Goal: Task Accomplishment & Management: Complete application form

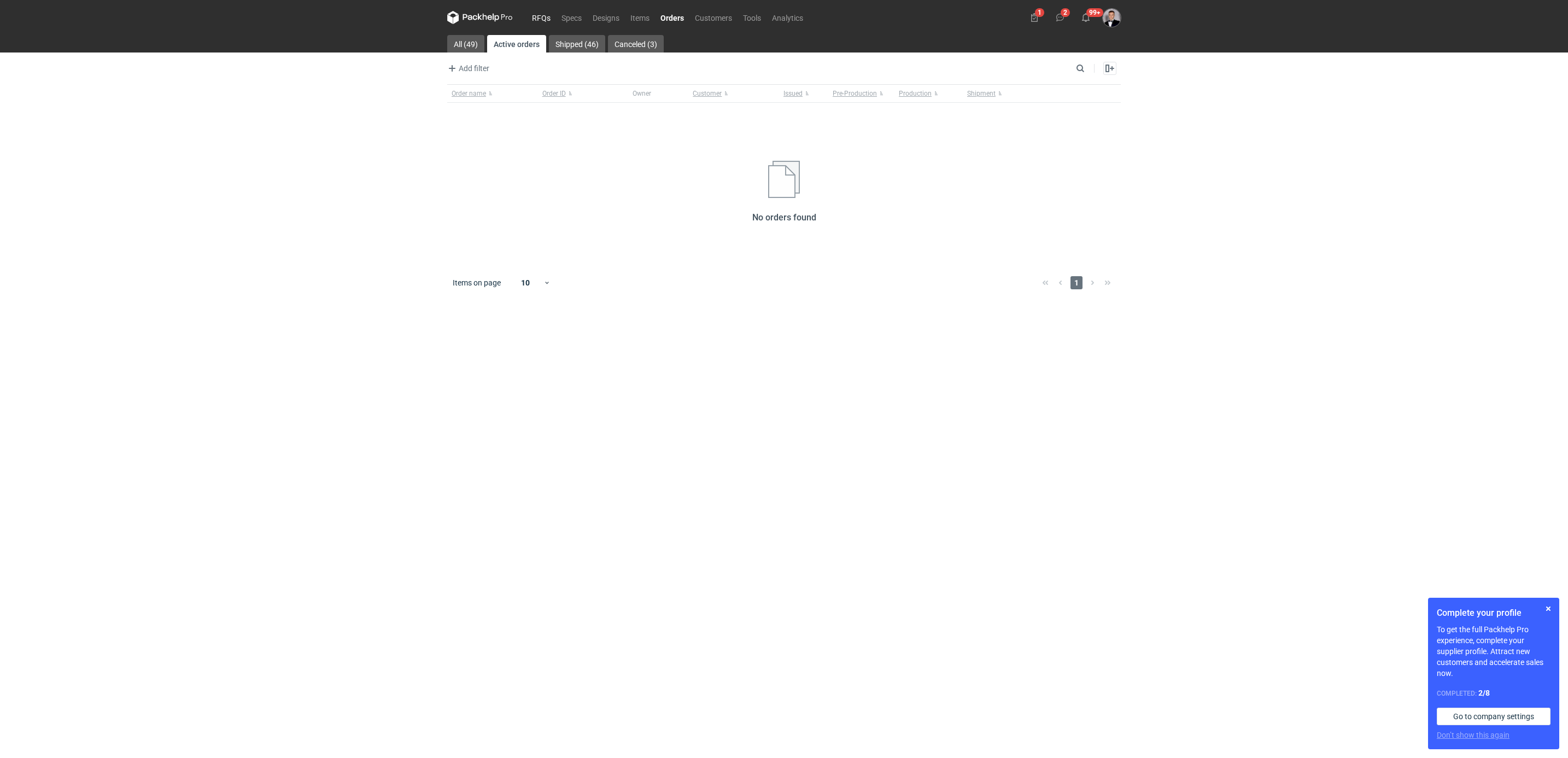
click at [552, 18] on link "RFQs" at bounding box center [542, 17] width 30 height 13
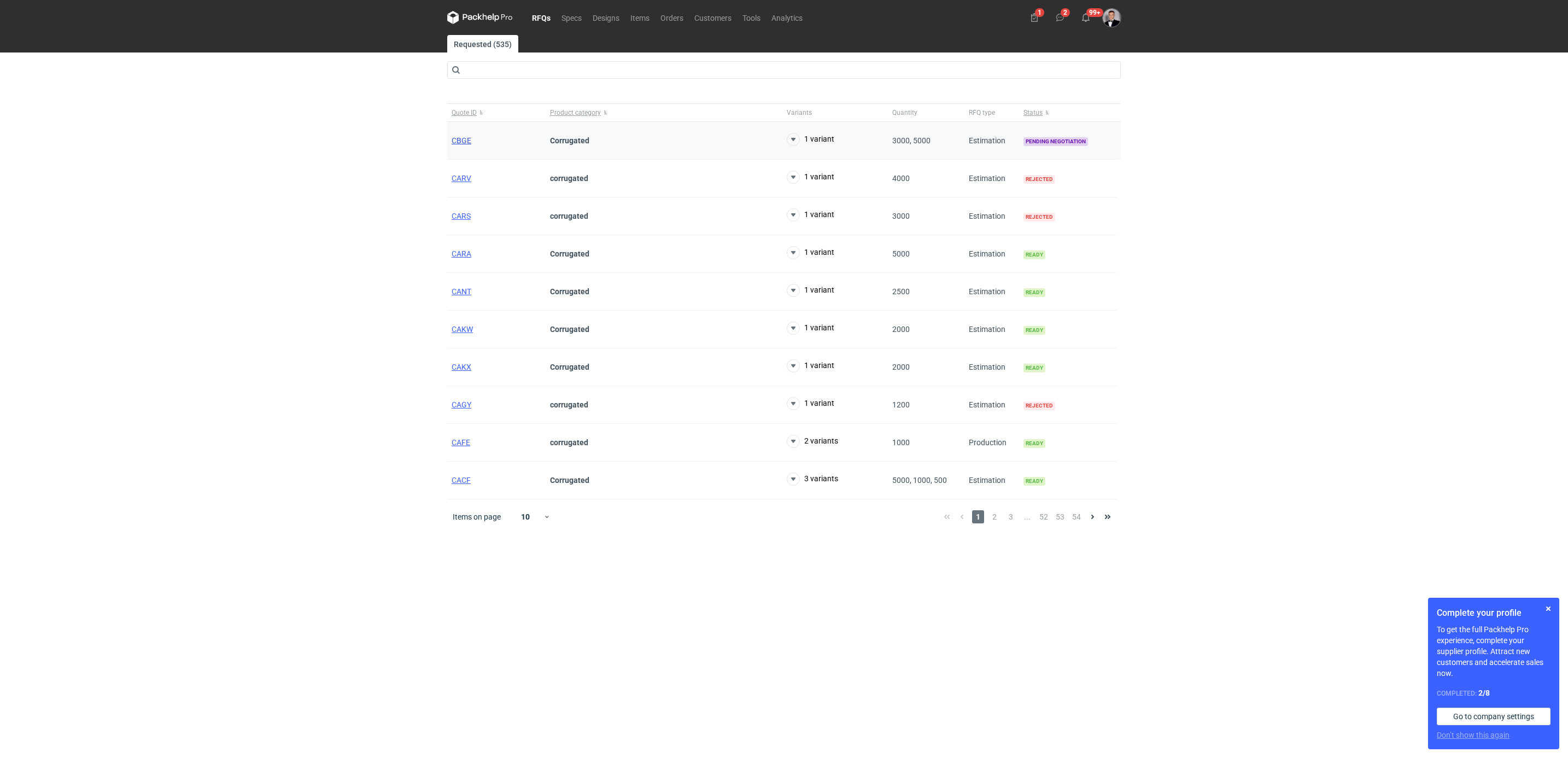
click at [467, 140] on span "CBGE" at bounding box center [461, 141] width 20 height 9
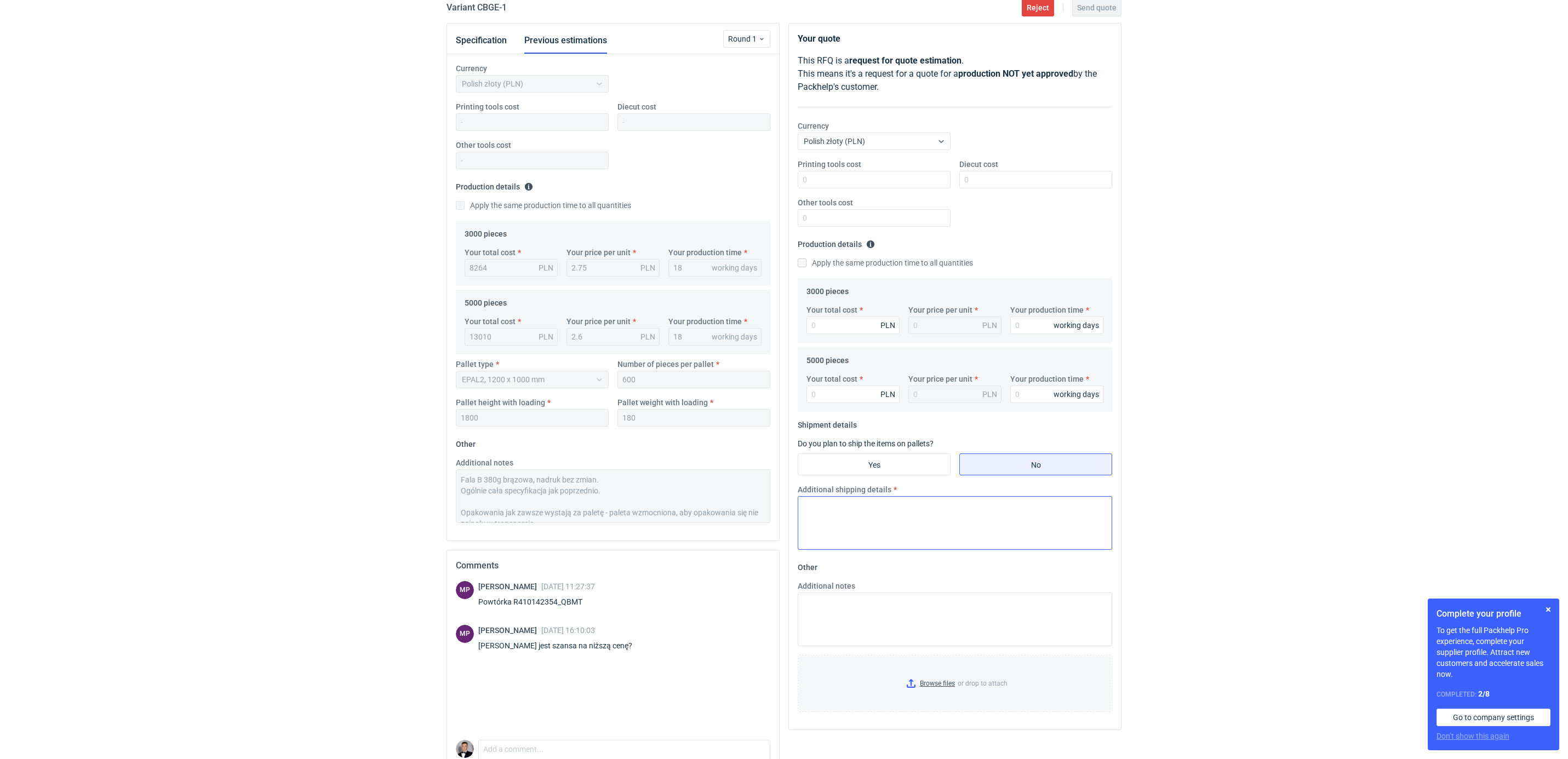
scroll to position [158, 0]
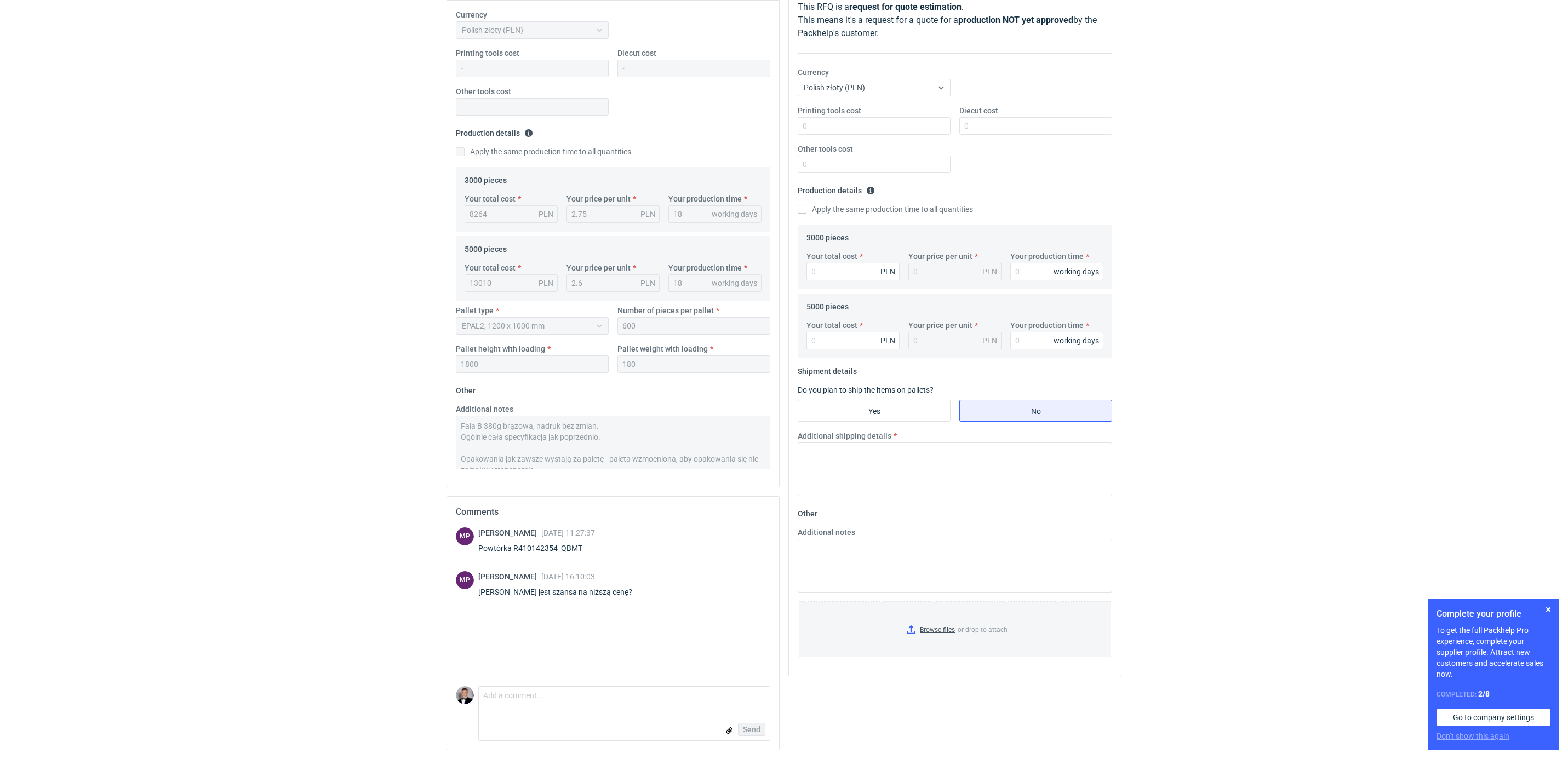
click at [881, 269] on div "PLN" at bounding box center [888, 271] width 15 height 11
click at [854, 285] on div "Your total cost PLN Your price per unit PLN Your production time working days" at bounding box center [955, 270] width 306 height 38
click at [852, 278] on input "Your total cost" at bounding box center [853, 271] width 93 height 17
type input "8180"
type input "2.73"
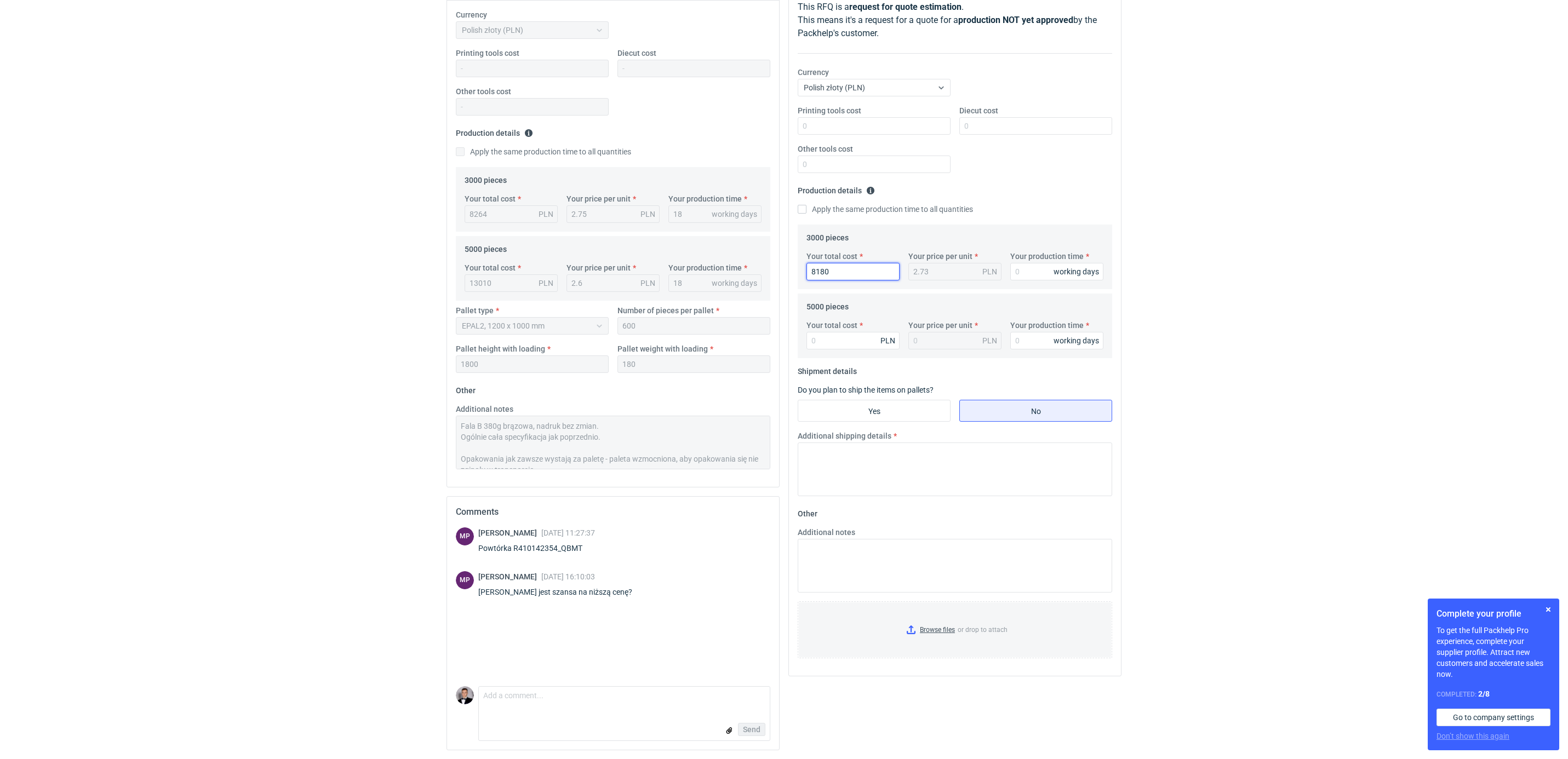
type input "8180"
type input "18"
click at [869, 346] on input "Your total cost" at bounding box center [853, 341] width 93 height 17
type input "12691"
type input "2.54"
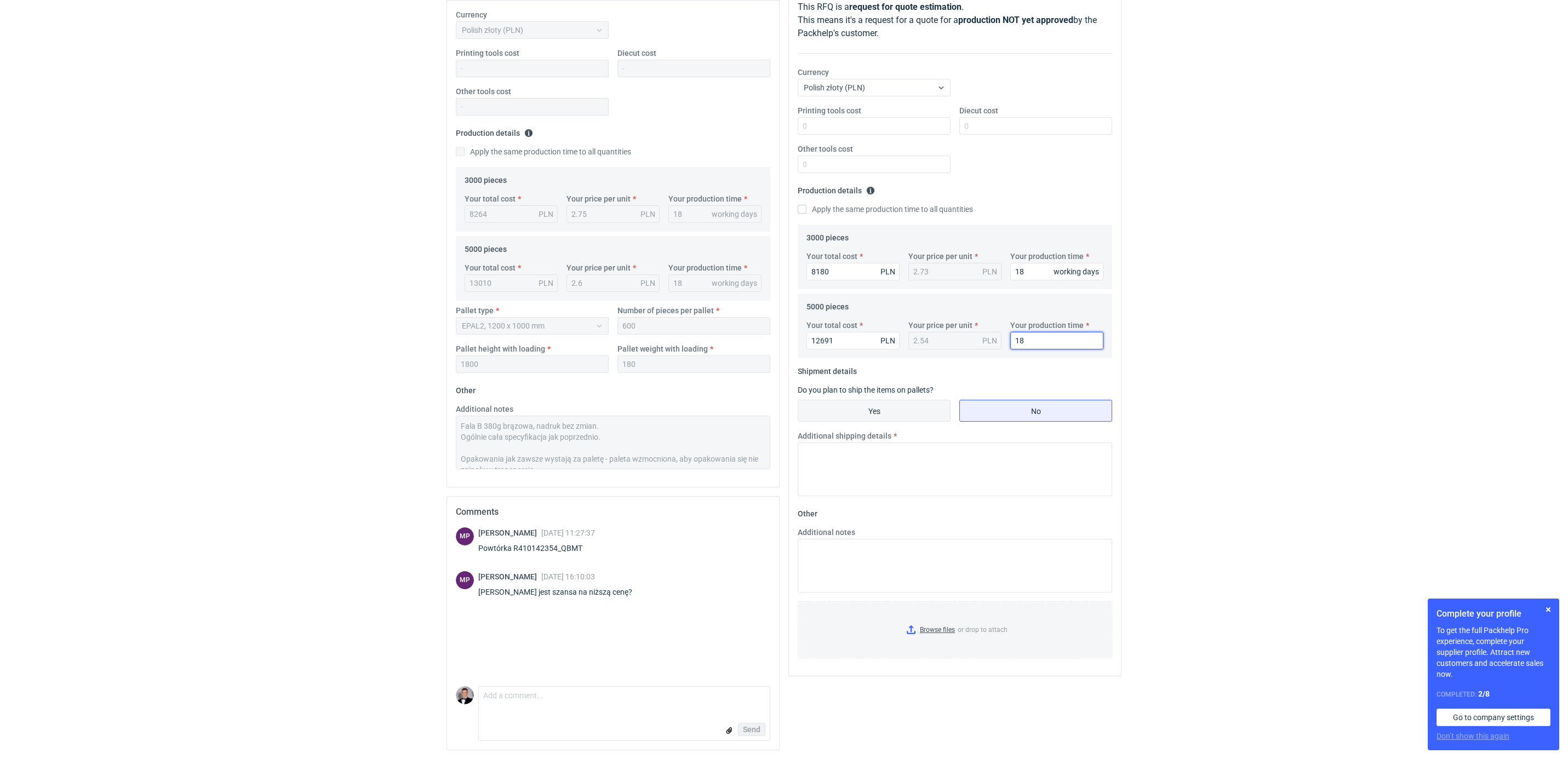
type input "18"
click at [875, 404] on input "Yes" at bounding box center [874, 410] width 152 height 21
radio input "true"
click at [926, 456] on div "EPAL1, 1200 x 800 mm" at bounding box center [865, 452] width 134 height 16
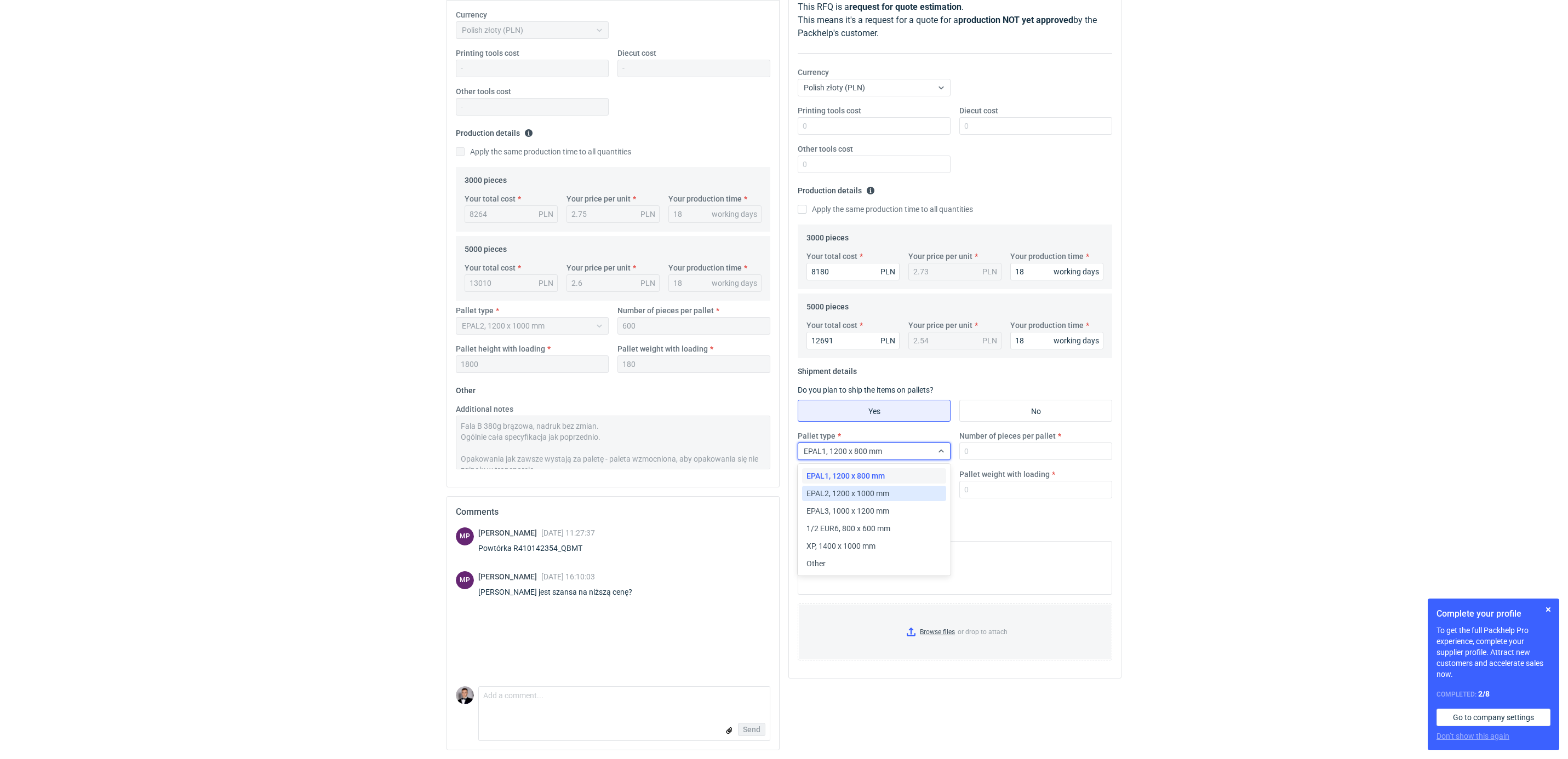
click at [870, 491] on span "EPAL2, 1200 x 1000 mm" at bounding box center [848, 493] width 83 height 11
click at [993, 452] on input "Number of pieces per pallet" at bounding box center [1036, 451] width 152 height 17
type input "600"
type input "1800"
type input "180"
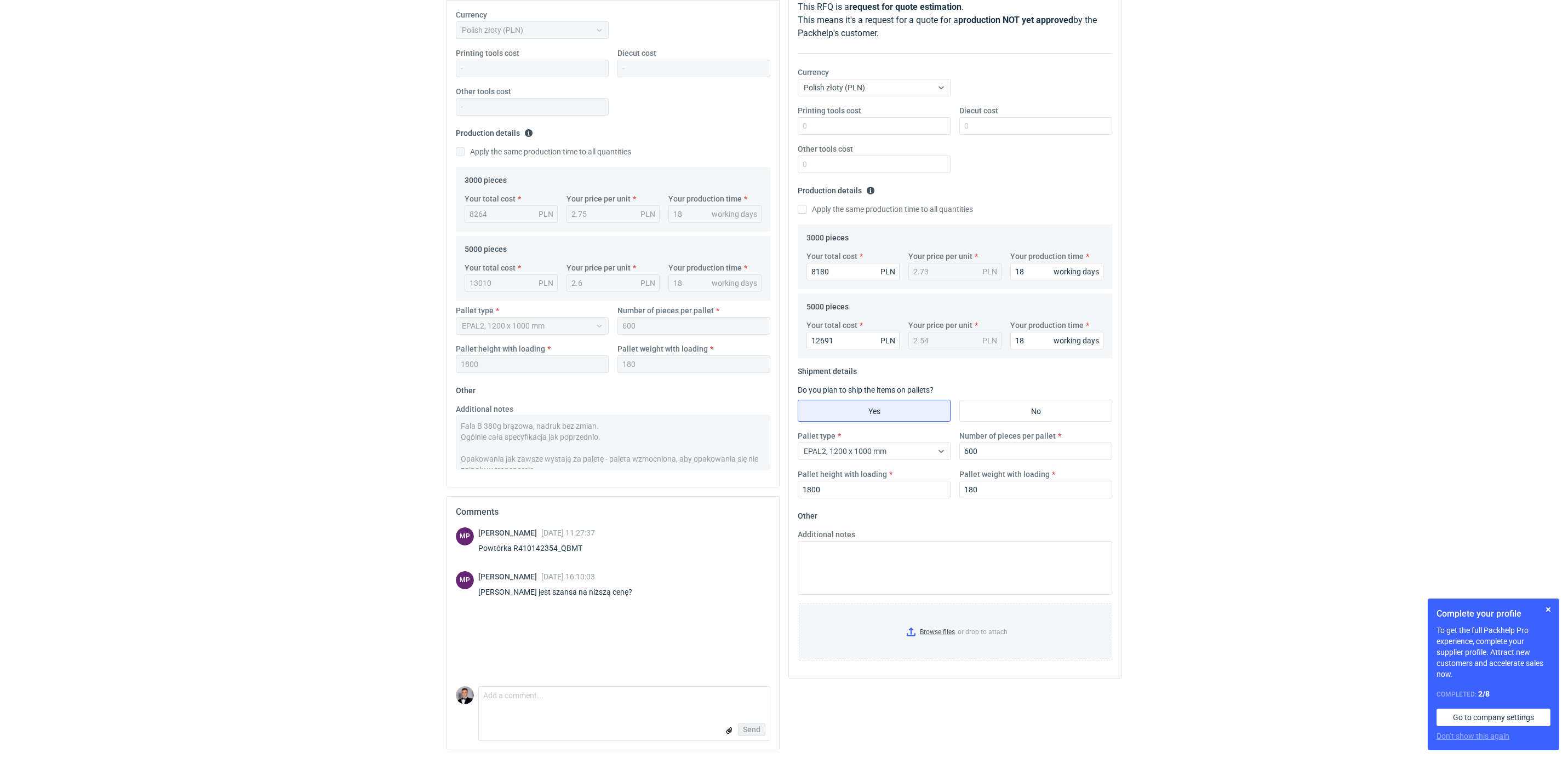
scroll to position [11, 0]
click at [689, 481] on div "Currency Polish złoty (PLN) Printing tools cost Diecut cost Other tools cost Pr…" at bounding box center [612, 244] width 332 height 486
click at [878, 558] on textarea "Additional notes" at bounding box center [955, 568] width 314 height 54
paste textarea "Fala B 380g brązowa, nadruk bez zmian. Ogólnie cała specyfikacja jak poprzednio…"
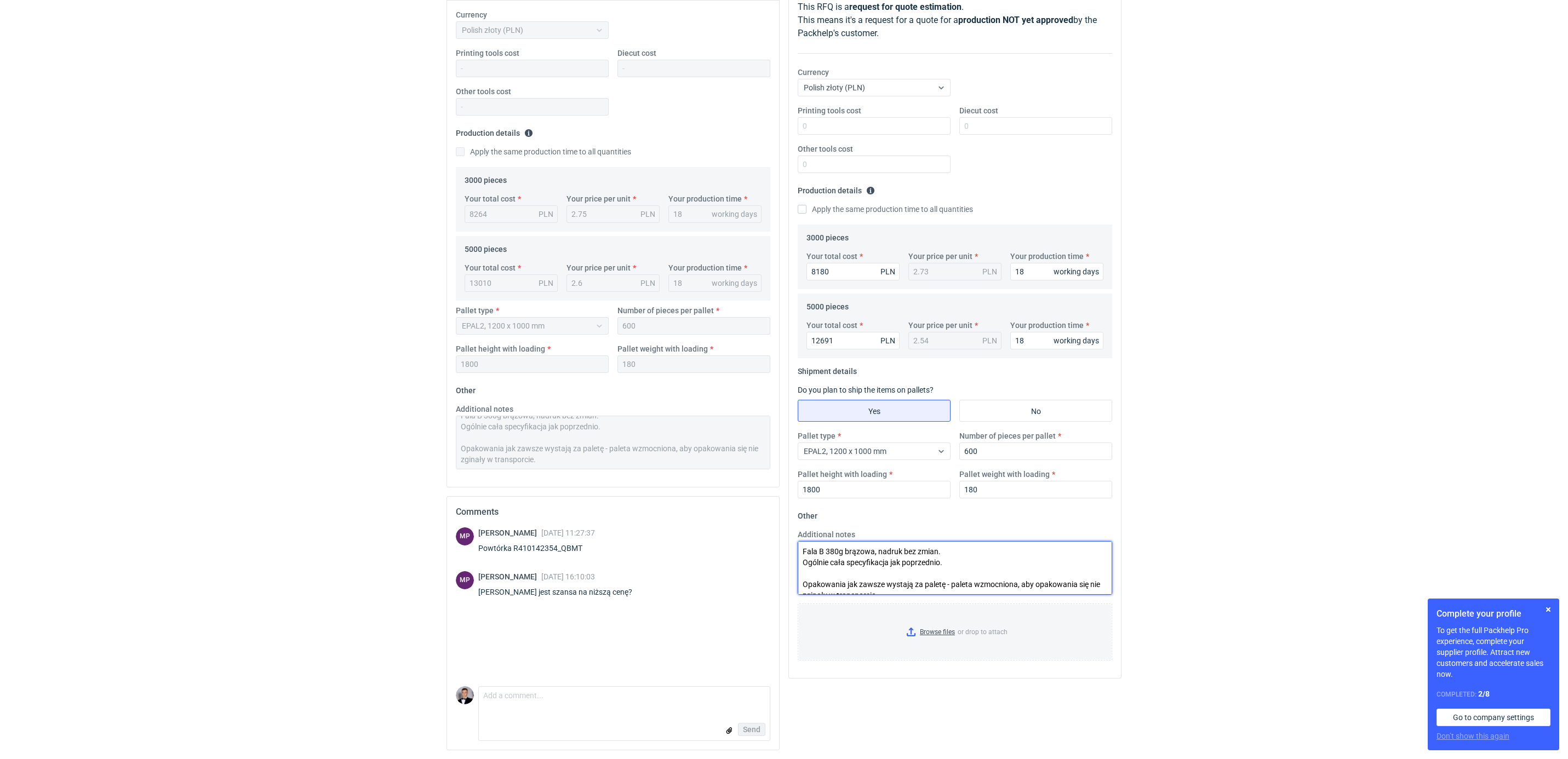
type textarea "Fala B 380g brązowa, nadruk bez zmian. Ogólnie cała specyfikacja jak poprzednio…"
click at [690, 691] on textarea "Comment message" at bounding box center [624, 699] width 291 height 23
drag, startPoint x: 654, startPoint y: 694, endPoint x: 568, endPoint y: 699, distance: 86.1
click at [568, 699] on textarea "Mogę dać takie ceny jak w załączniku." at bounding box center [624, 699] width 291 height 23
click at [698, 708] on textarea "Mogę dać takie ceny jak w ofercie po negocjacji." at bounding box center [624, 699] width 291 height 23
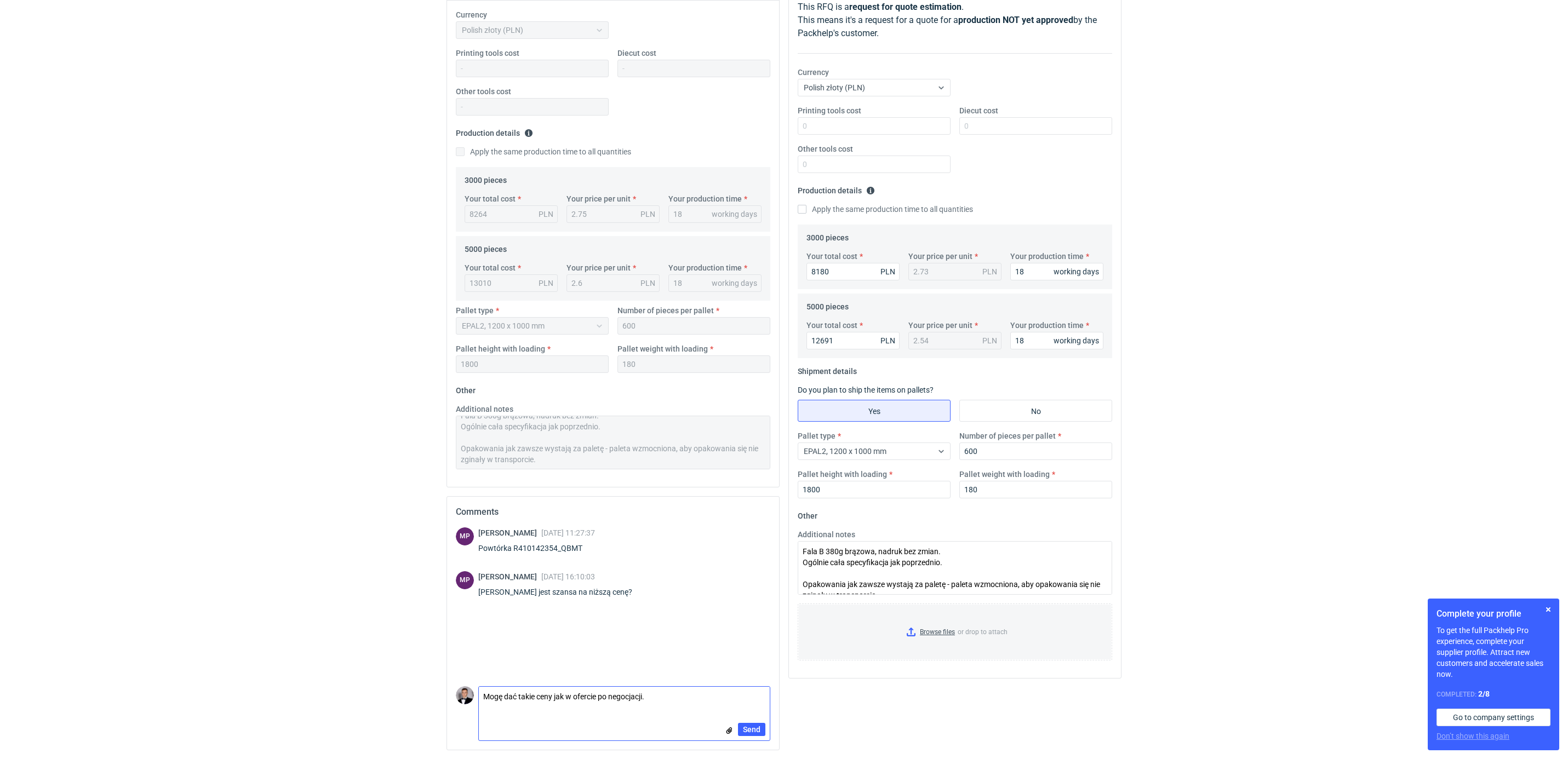
drag, startPoint x: 700, startPoint y: 699, endPoint x: 553, endPoint y: 698, distance: 147.0
click at [553, 698] on textarea "Mogę dać takie ceny jak w ofercie po negocjacji." at bounding box center [624, 699] width 291 height 23
click at [658, 698] on textarea "Mogę dać takie ceny jak w ofercie po negocjacji." at bounding box center [624, 699] width 291 height 23
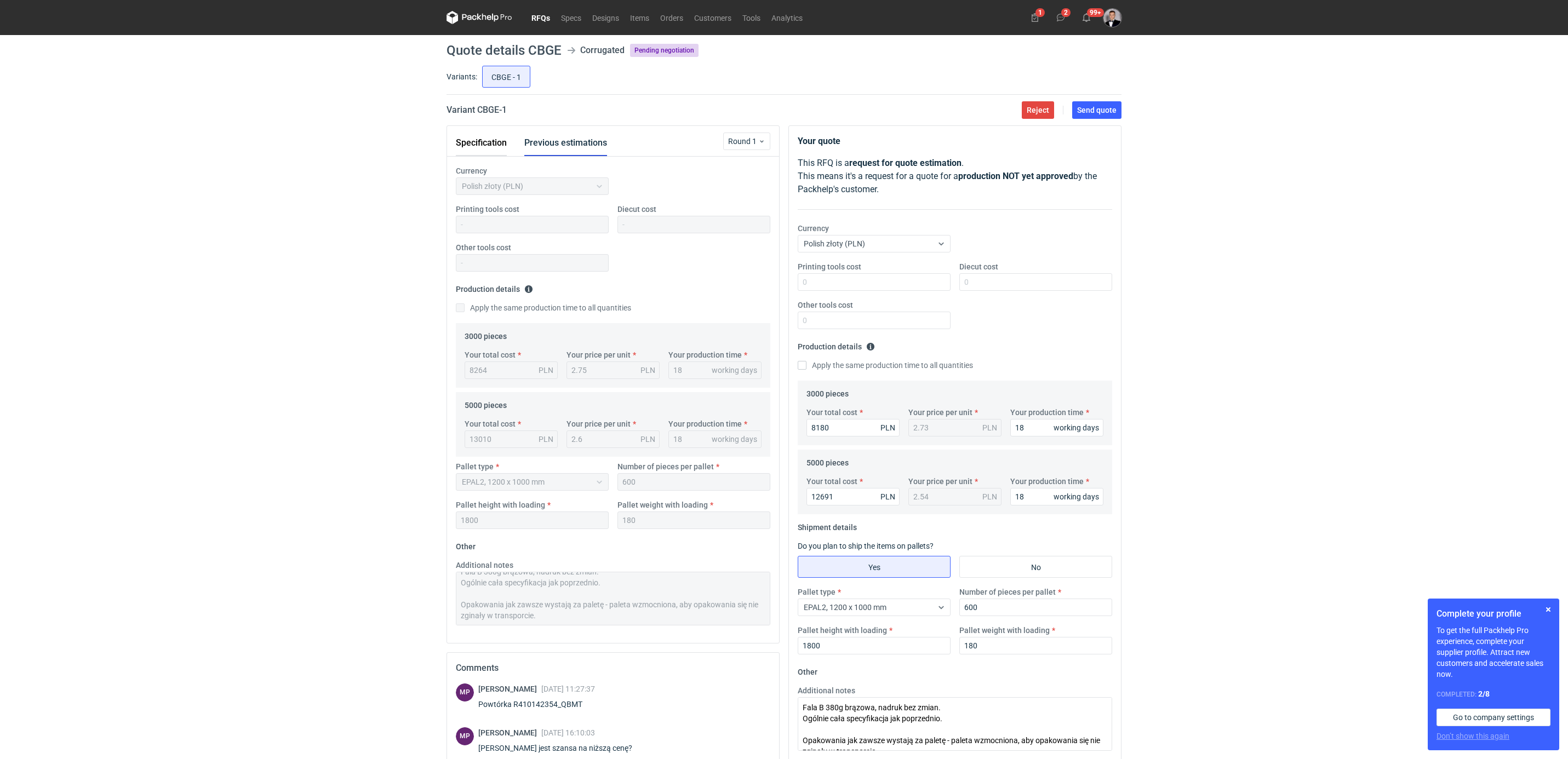
type textarea "Mogę dać takie ceny jak w ofercie po negocjacji."
click at [484, 147] on button "Specification" at bounding box center [481, 143] width 51 height 27
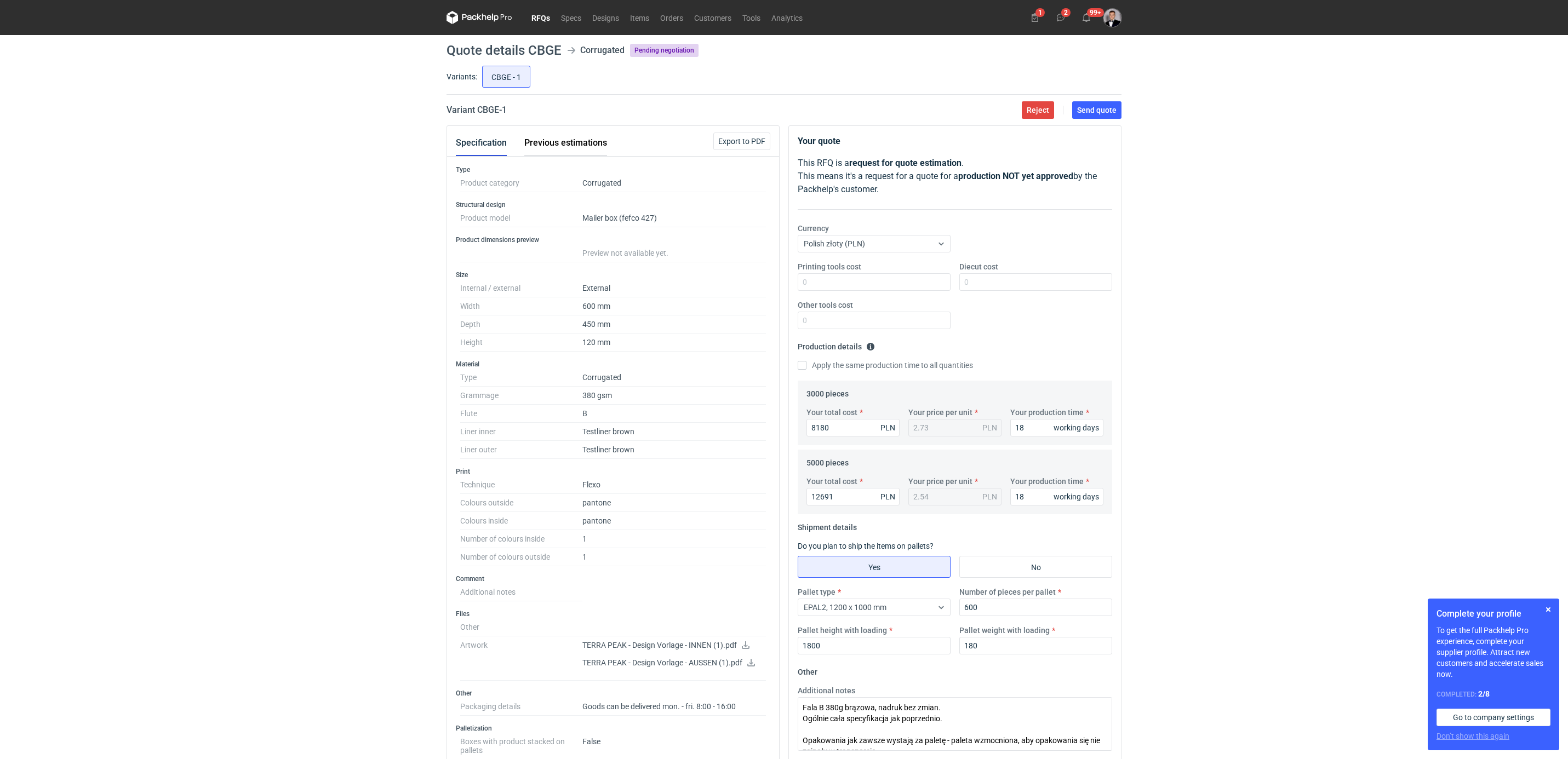
click at [583, 148] on button "Previous estimations" at bounding box center [566, 143] width 83 height 27
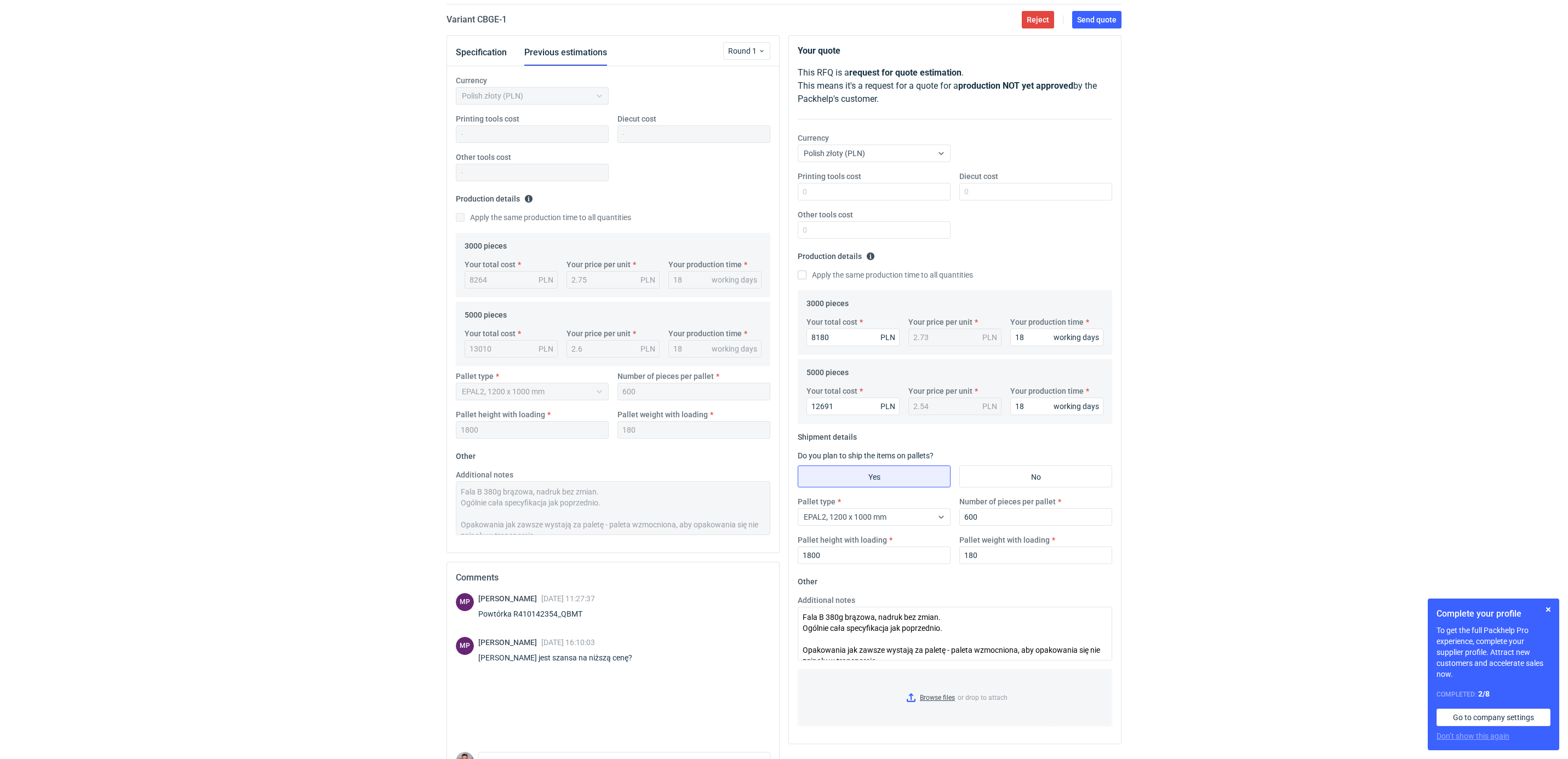
scroll to position [158, 0]
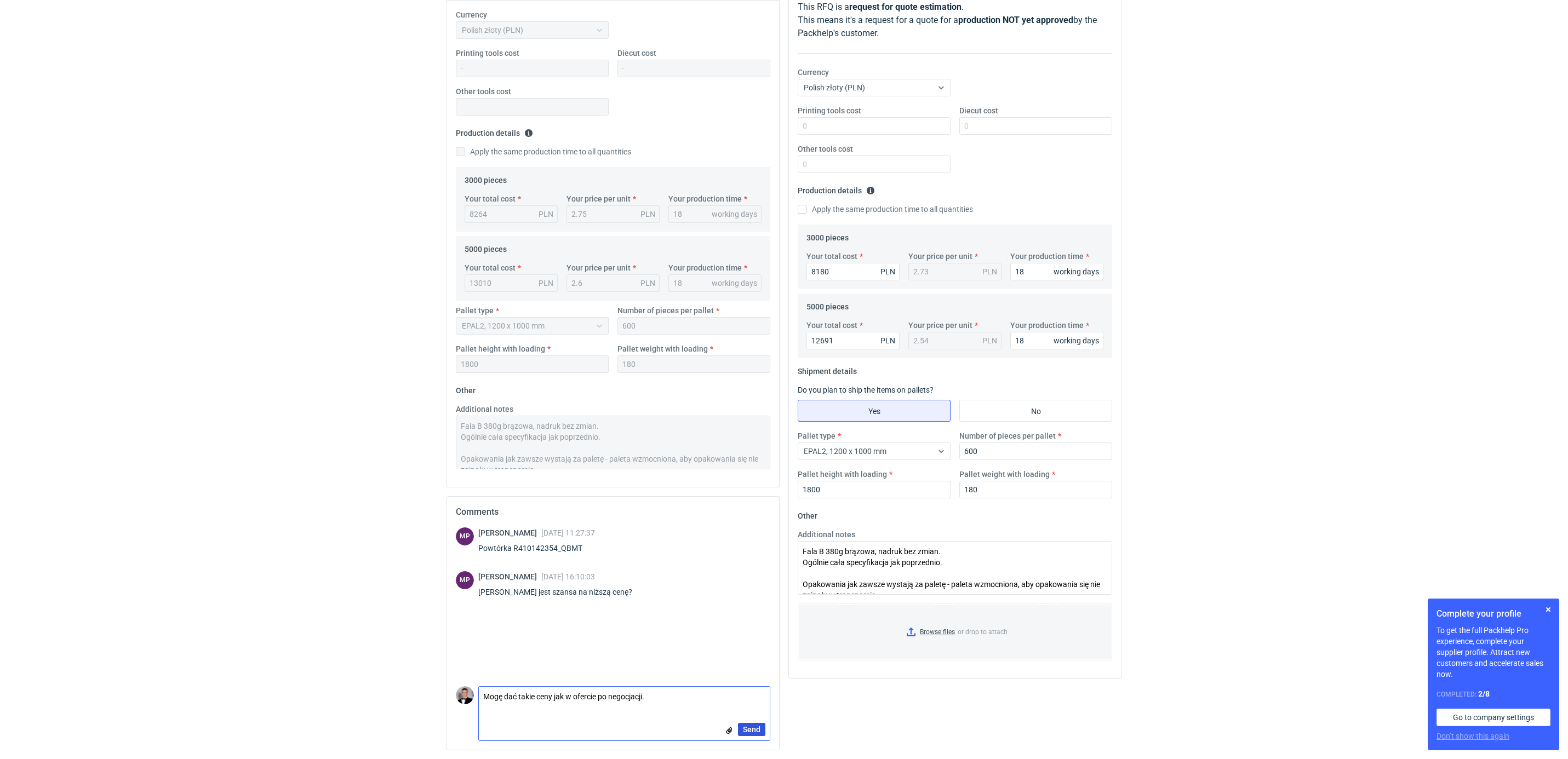
click at [754, 728] on span "Send" at bounding box center [751, 729] width 17 height 7
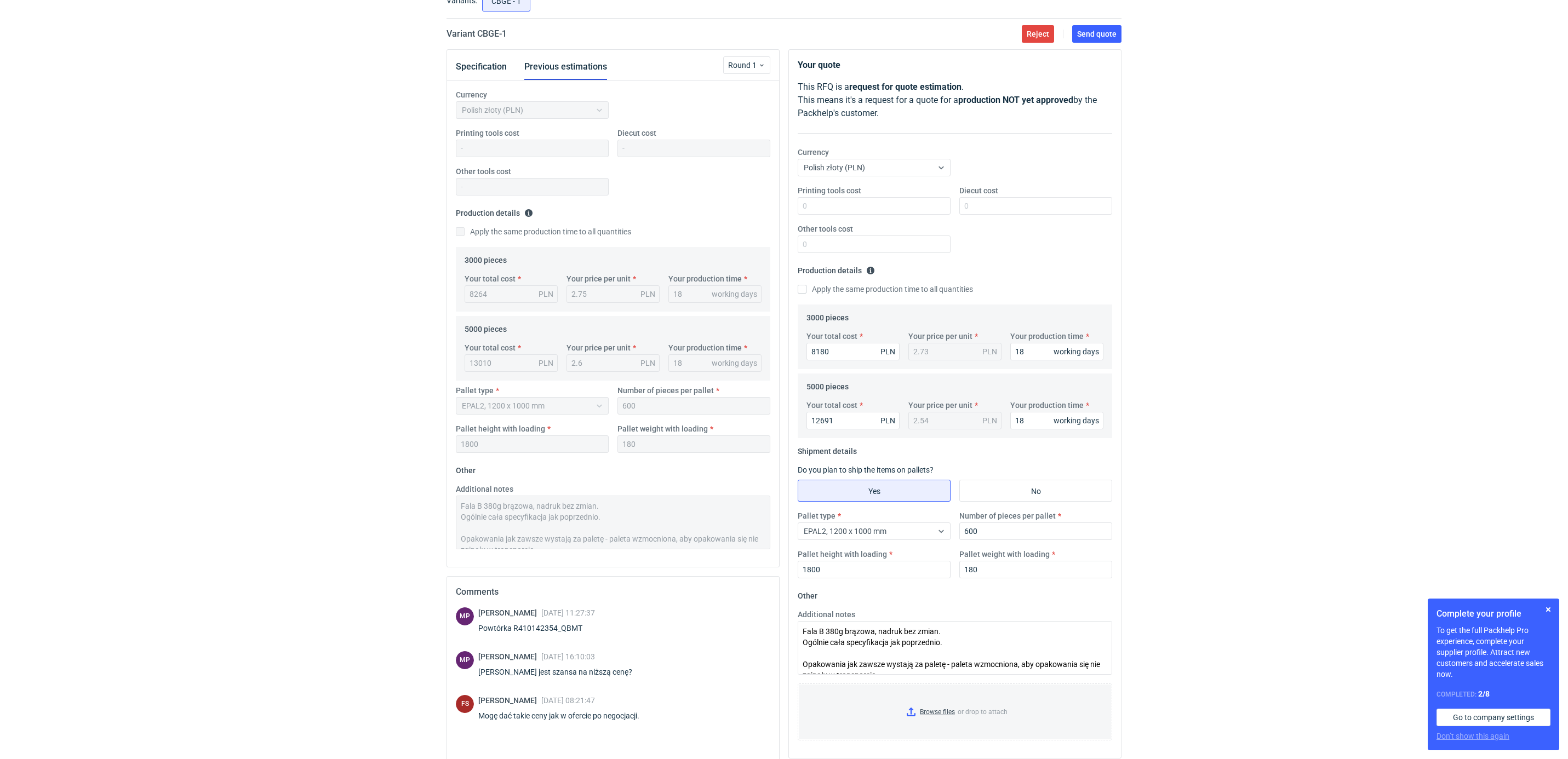
scroll to position [0, 0]
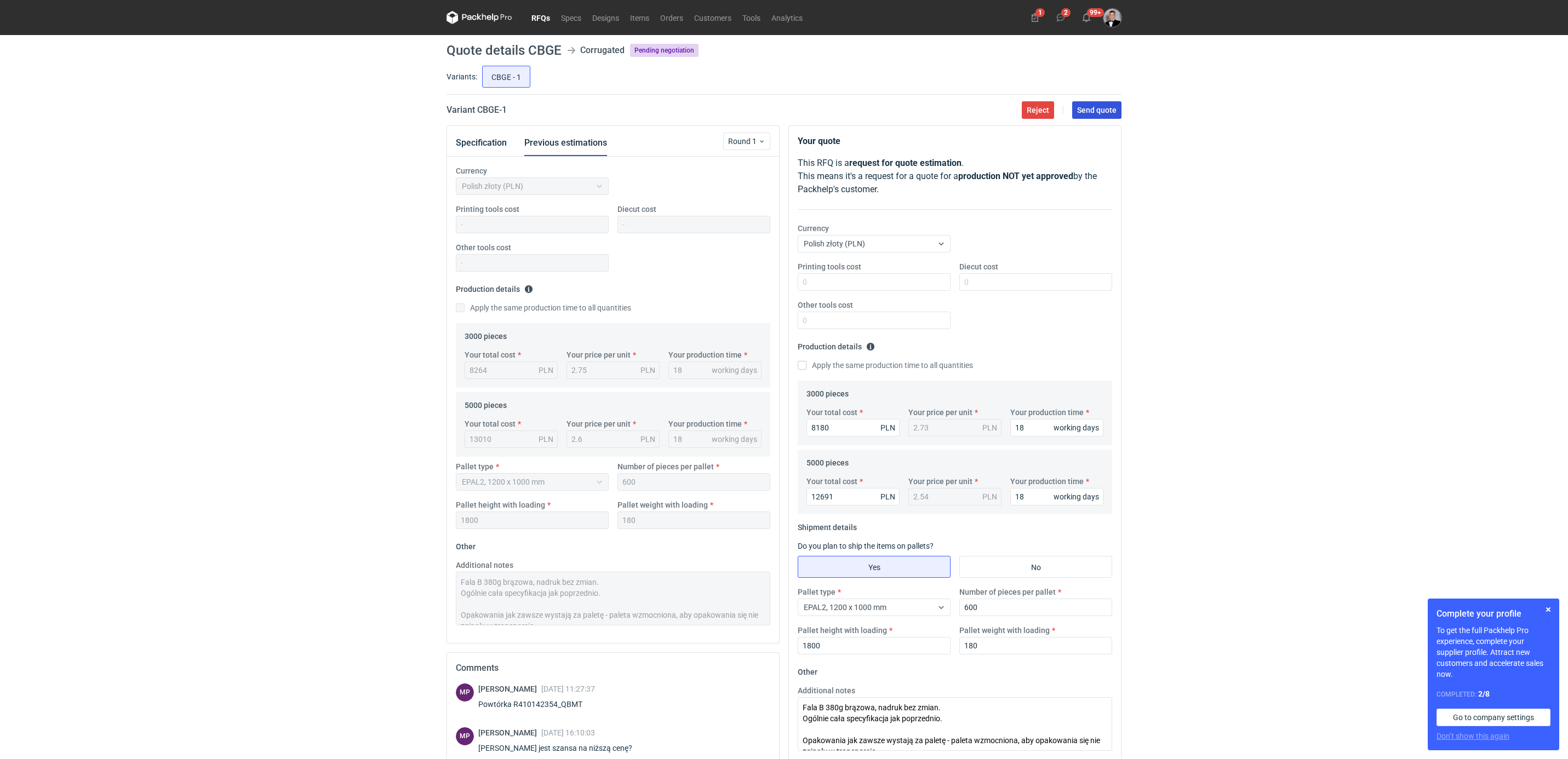
click at [1095, 115] on button "Send quote" at bounding box center [1097, 109] width 50 height 17
click at [564, 137] on button "Previous estimations" at bounding box center [566, 143] width 83 height 27
click at [769, 138] on div "Round 1" at bounding box center [747, 141] width 47 height 17
click at [719, 114] on div "Variant CBGE - 1 Reject Send quote" at bounding box center [784, 110] width 675 height 13
